Goal: Find specific page/section: Find specific page/section

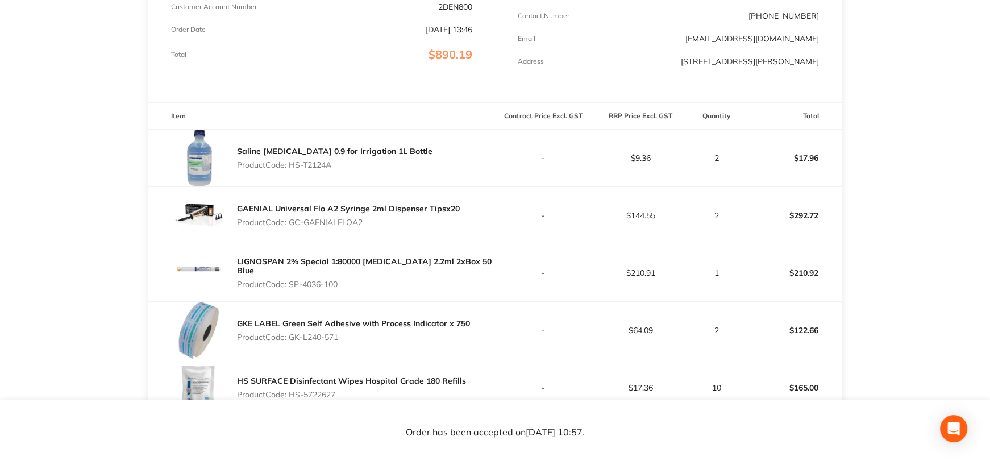
scroll to position [57, 0]
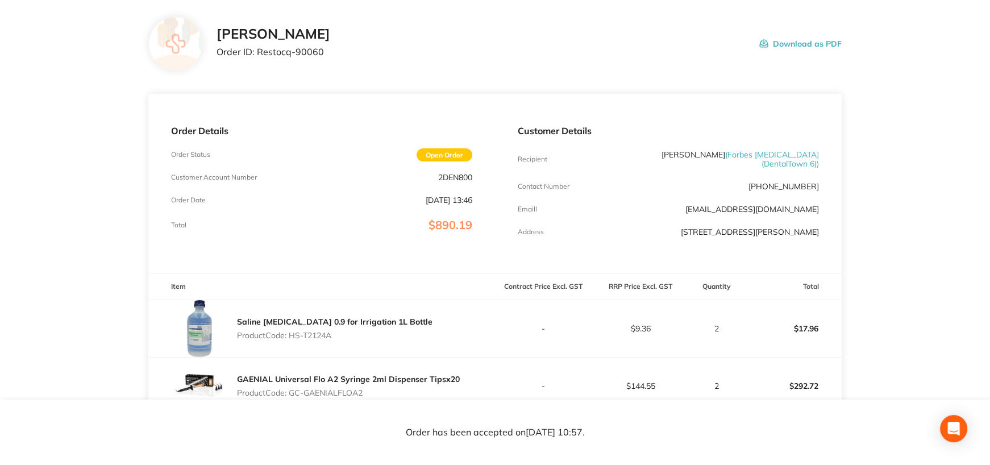
drag, startPoint x: 293, startPoint y: 392, endPoint x: 374, endPoint y: 393, distance: 81.2
click at [374, 393] on p "Product Code: GC-GAENIALFLOA2" at bounding box center [348, 392] width 223 height 9
copy p "GC-GAENIALFLOA2"
drag, startPoint x: 784, startPoint y: 383, endPoint x: 827, endPoint y: 381, distance: 43.2
click at [827, 381] on p "$292.72" at bounding box center [793, 385] width 96 height 27
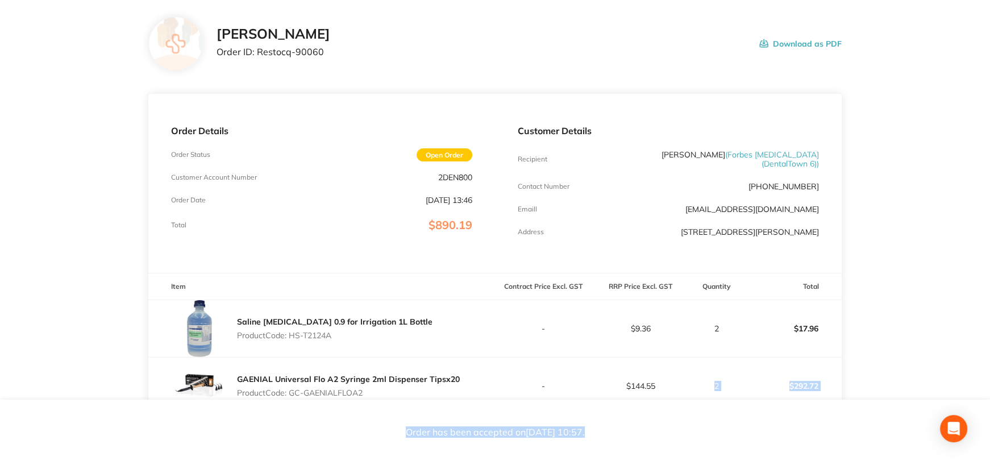
drag, startPoint x: 699, startPoint y: 401, endPoint x: 737, endPoint y: 387, distance: 40.1
click at [718, 402] on div "Henry Schein Halas Order ID: Restocq- 90060 Download as PDF Order Details Order…" at bounding box center [495, 175] width 990 height 465
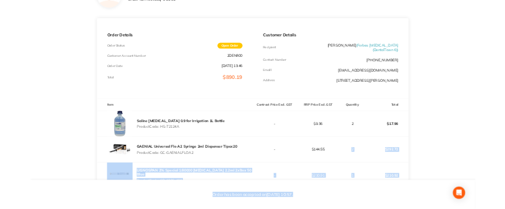
scroll to position [170, 0]
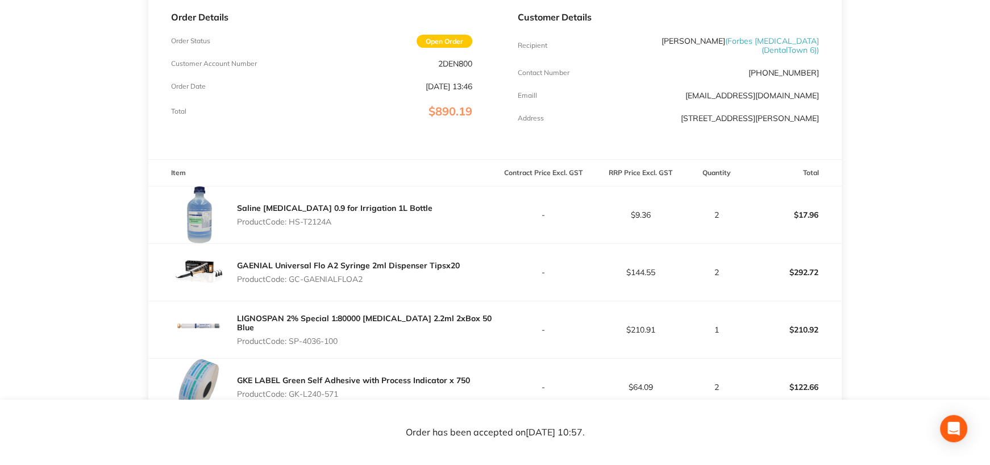
click at [600, 265] on td "$144.55" at bounding box center [640, 272] width 97 height 57
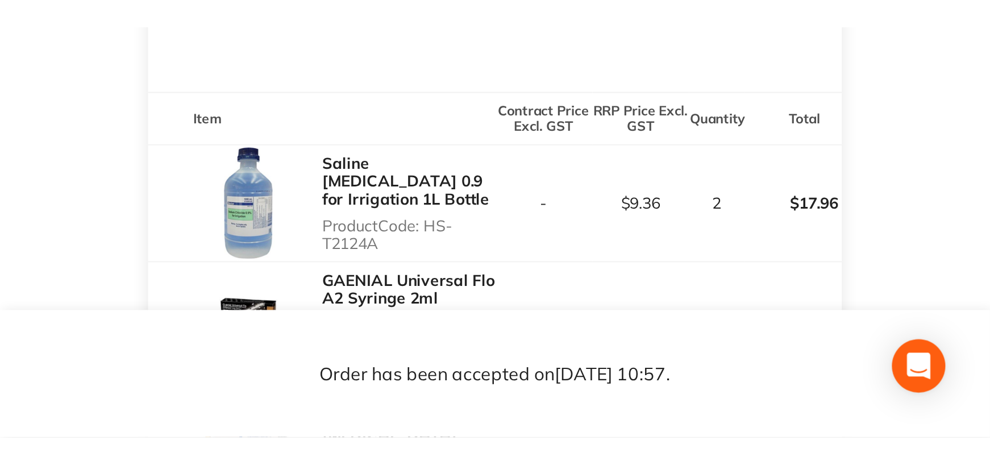
scroll to position [341, 0]
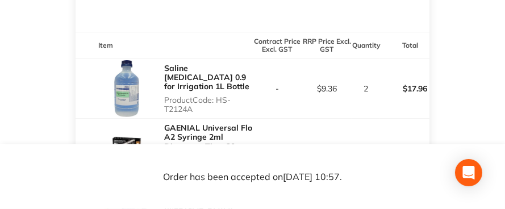
click at [72, 127] on main "Henry Schein Halas Order ID: Restocq- 90060 Download as PDF Order Details Order…" at bounding box center [252, 149] width 505 height 878
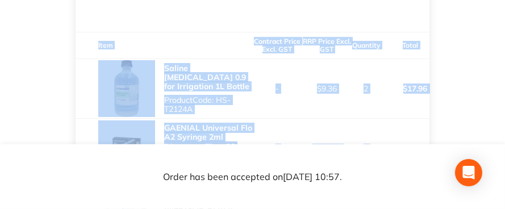
drag, startPoint x: 398, startPoint y: 131, endPoint x: 352, endPoint y: 136, distance: 46.4
click at [445, 128] on main "Henry Schein Halas Order ID: Restocq- 90060 Download as PDF Order Details Order…" at bounding box center [252, 149] width 505 height 878
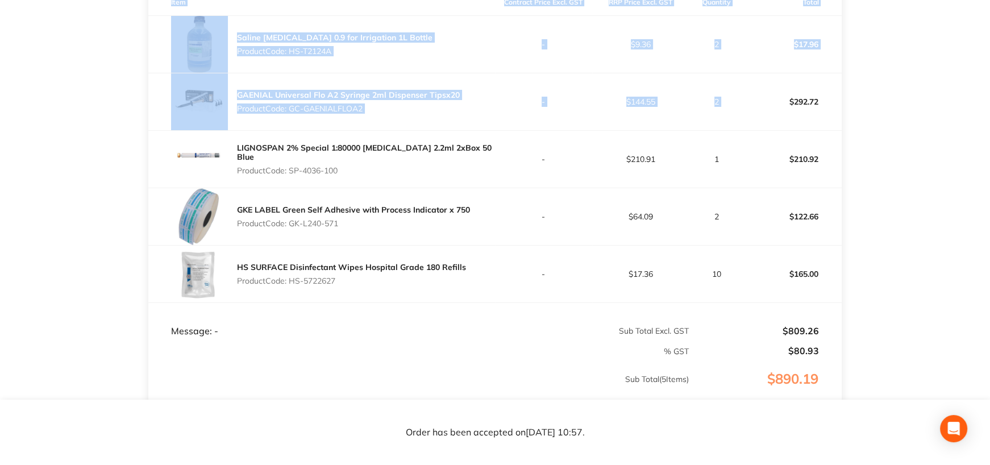
click at [298, 208] on link "GKE LABEL Green Self Adhesive with Process Indicator x 750" at bounding box center [353, 210] width 233 height 10
